Goal: Information Seeking & Learning: Learn about a topic

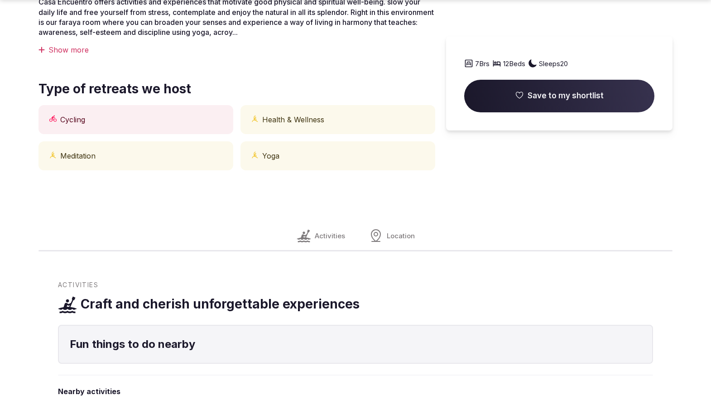
scroll to position [734, 0]
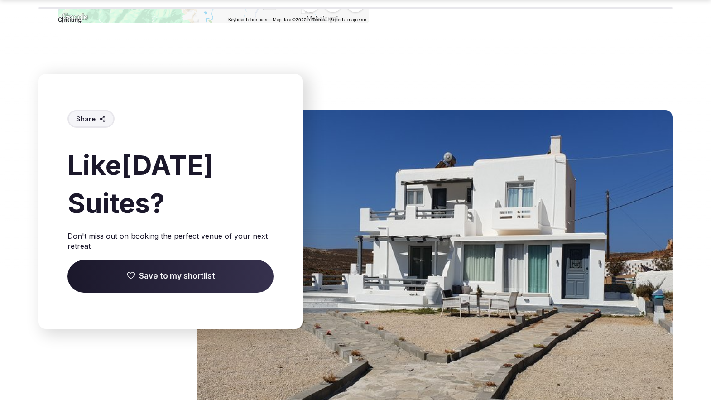
scroll to position [1432, 0]
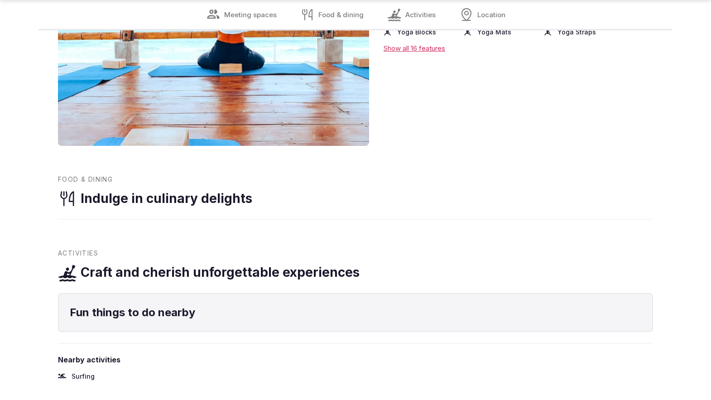
scroll to position [1085, 0]
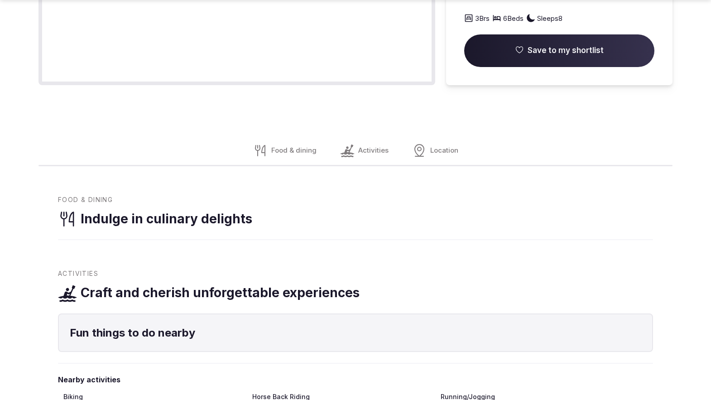
scroll to position [1115, 0]
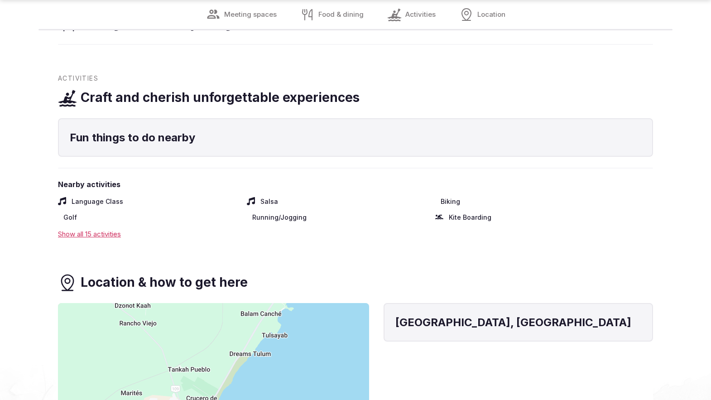
scroll to position [1085, 0]
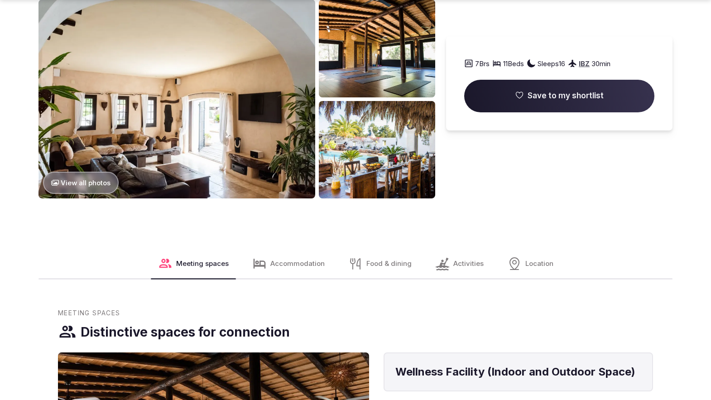
scroll to position [1115, 0]
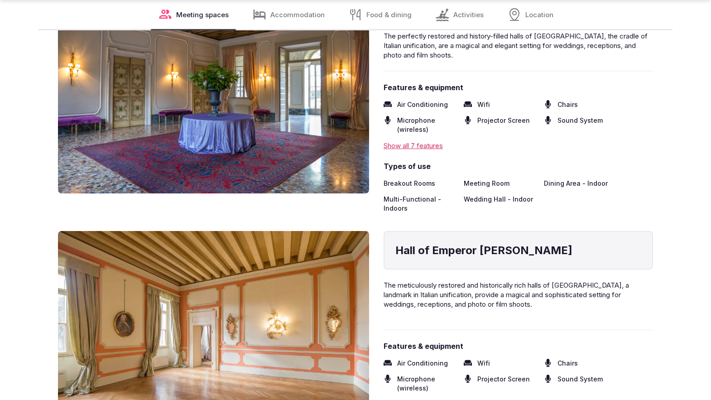
scroll to position [1466, 0]
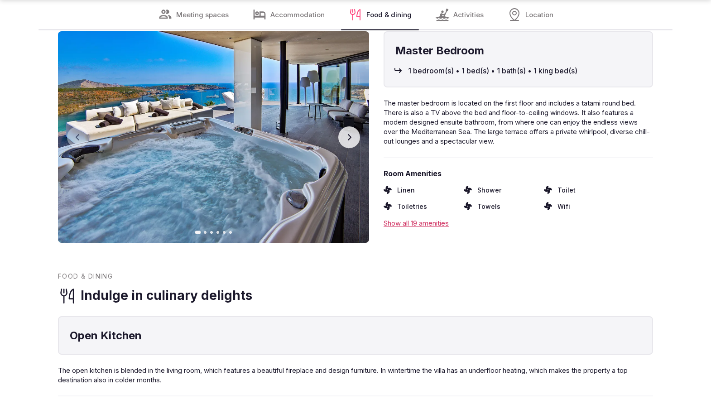
scroll to position [1435, 0]
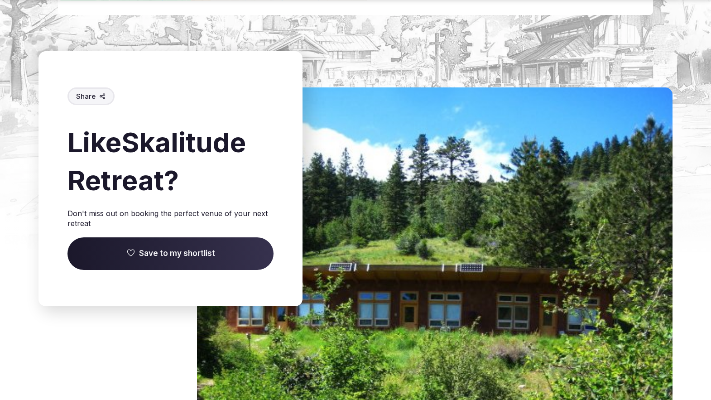
scroll to position [1466, 0]
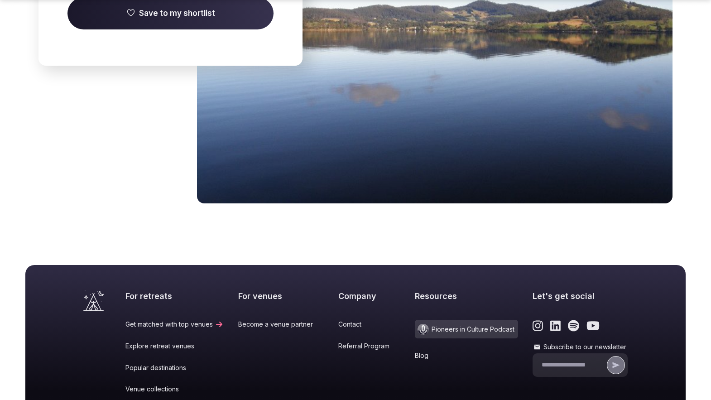
scroll to position [1258, 0]
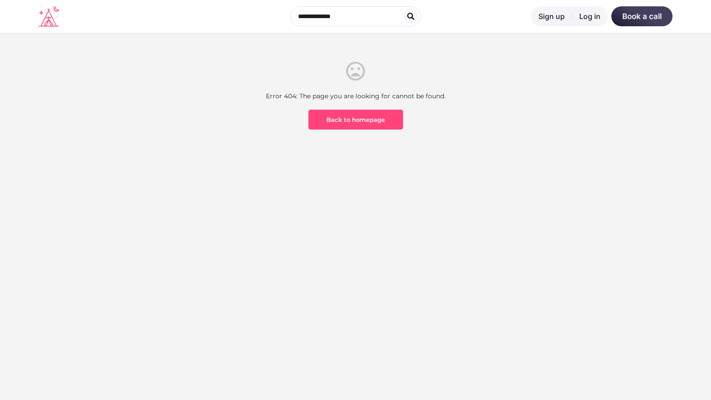
scroll to position [266, 0]
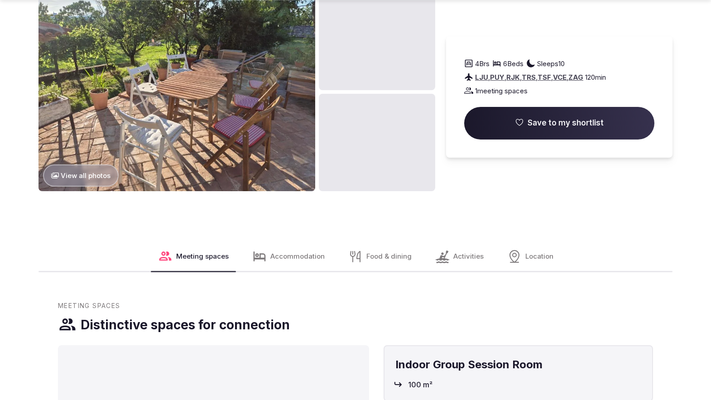
scroll to position [1466, 0]
